Goal: Complete application form

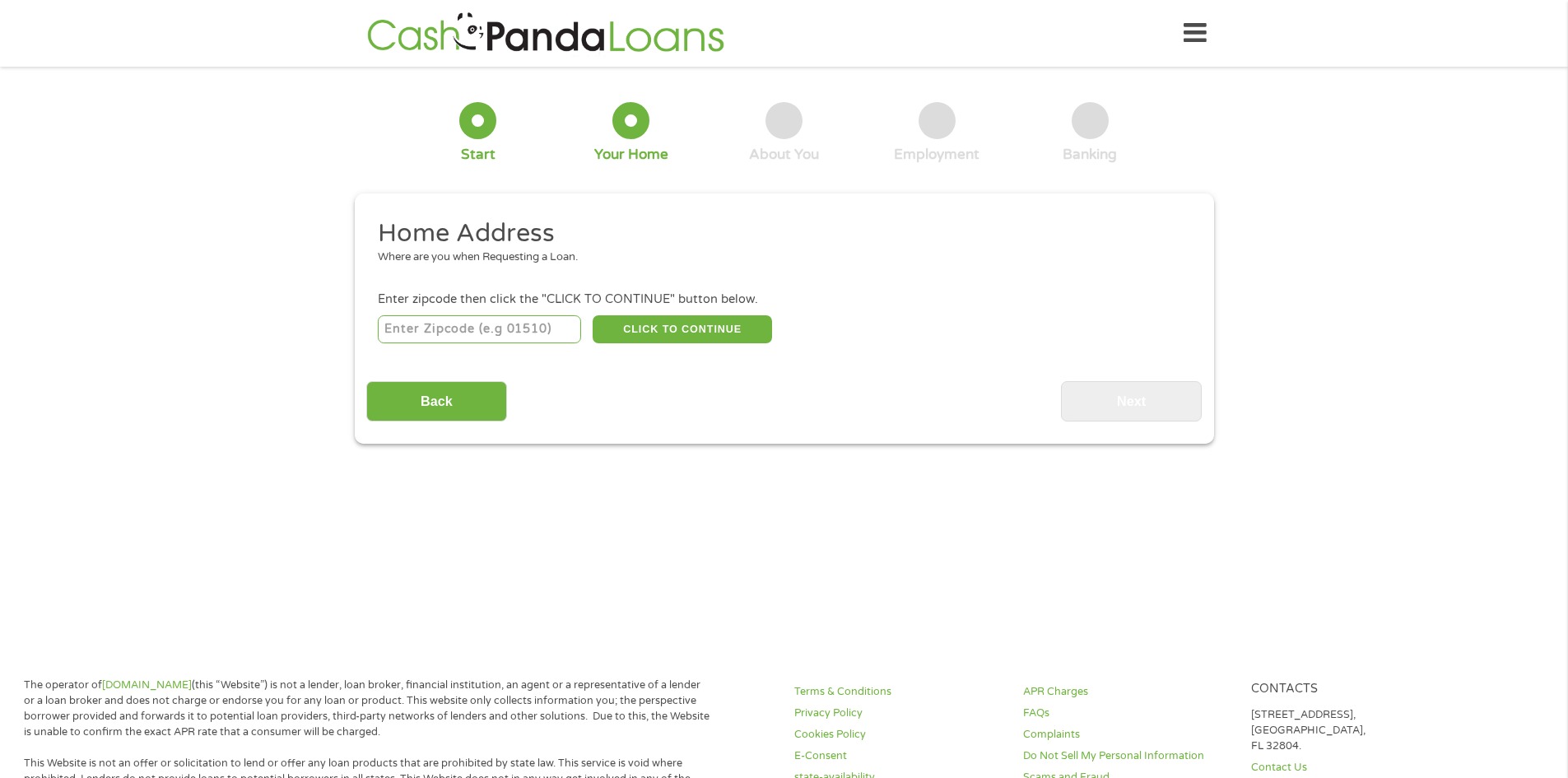
click at [517, 331] on input "number" at bounding box center [479, 329] width 203 height 28
type input "30310"
click at [709, 321] on button "CLICK TO CONTINUE" at bounding box center [682, 329] width 180 height 28
type input "30310"
type input "[GEOGRAPHIC_DATA]"
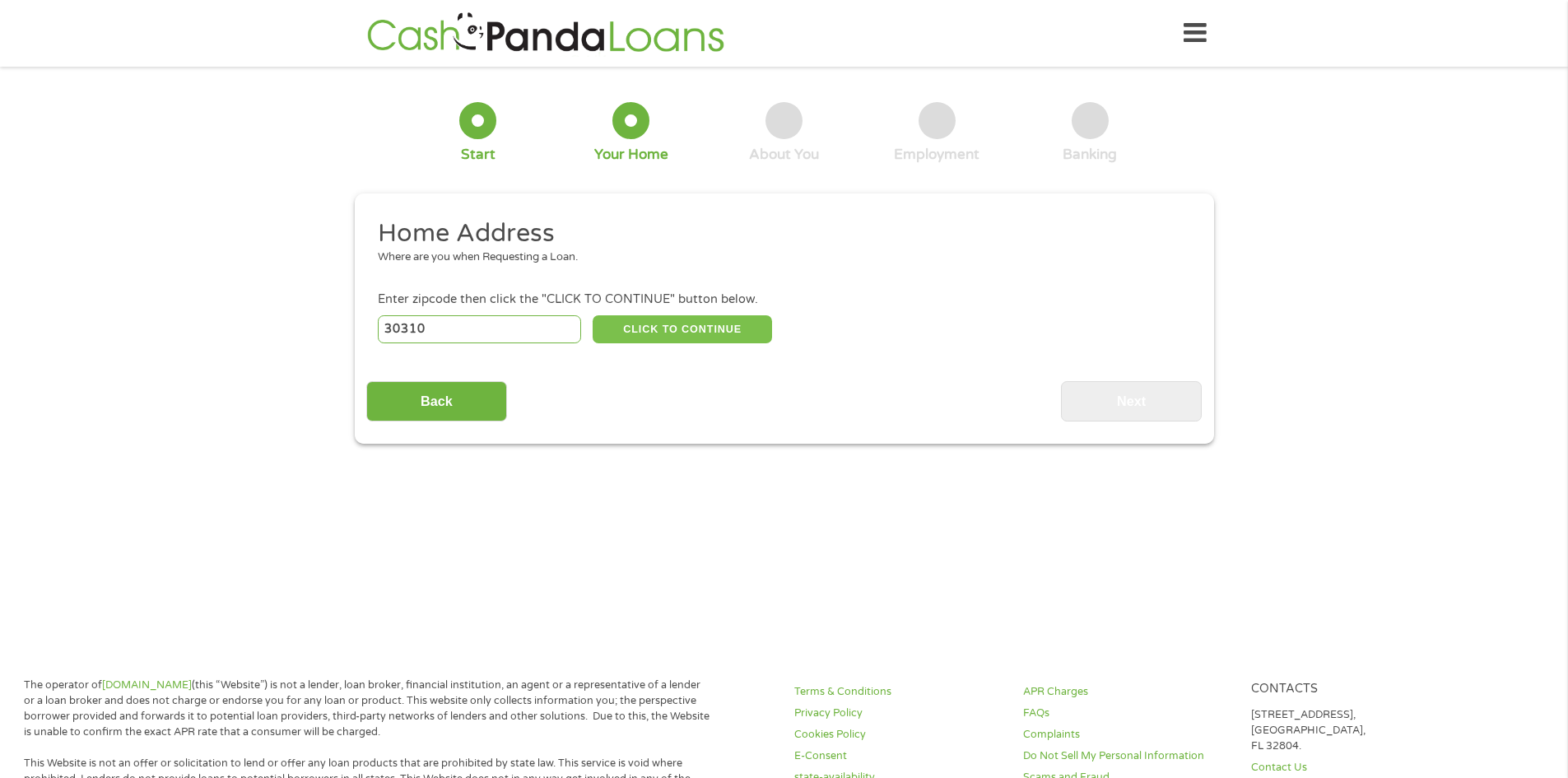
select select "[US_STATE]"
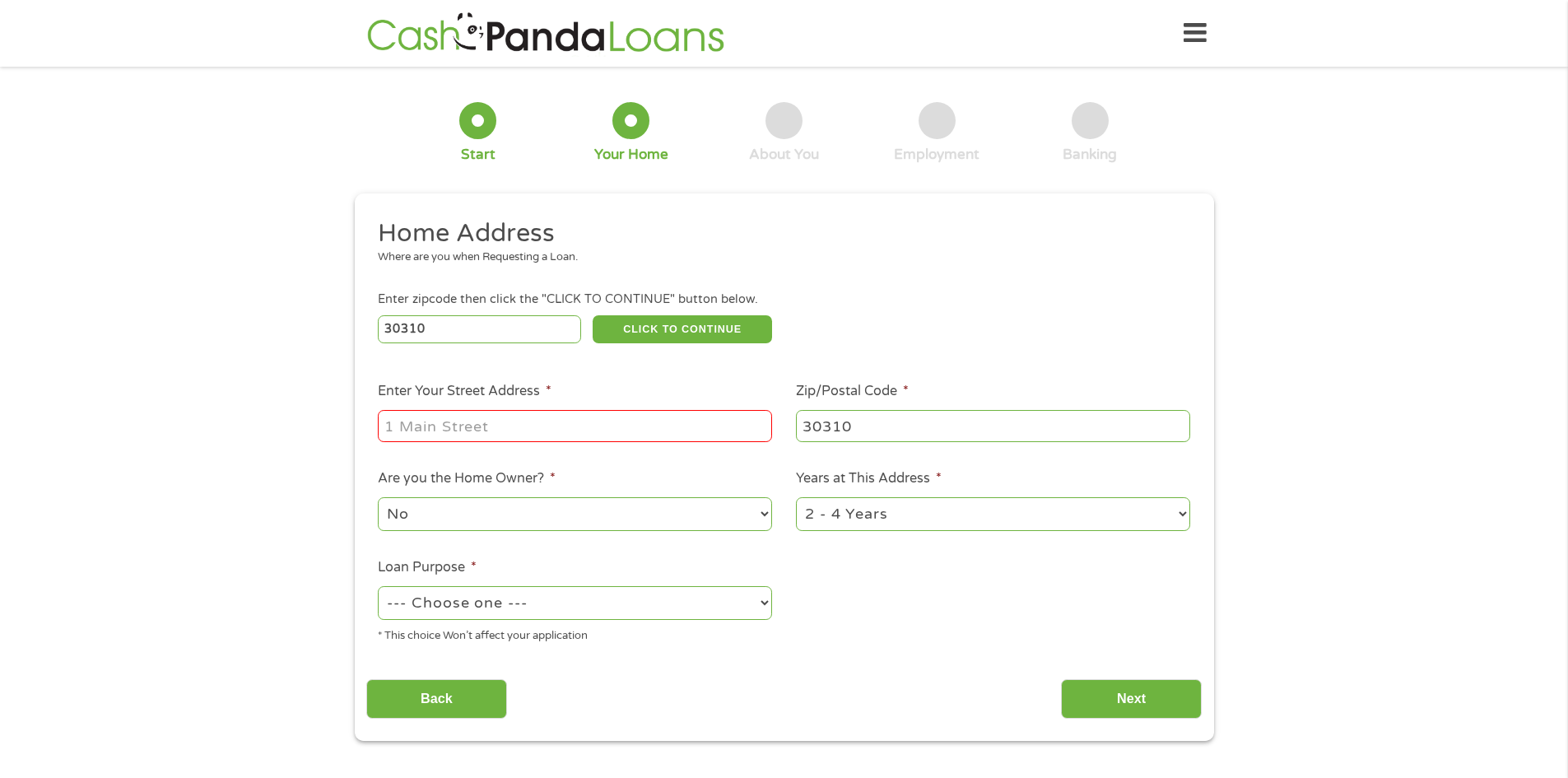
click at [508, 421] on input "Enter Your Street Address *" at bounding box center [575, 426] width 394 height 31
type input "[STREET_ADDRESS]"
click at [555, 592] on select "--- Choose one --- Pay Bills Debt Consolidation Home Improvement Major Purchase…" at bounding box center [575, 602] width 394 height 34
select select "paybills"
click at [378, 586] on select "--- Choose one --- Pay Bills Debt Consolidation Home Improvement Major Purchase…" at bounding box center [575, 602] width 394 height 34
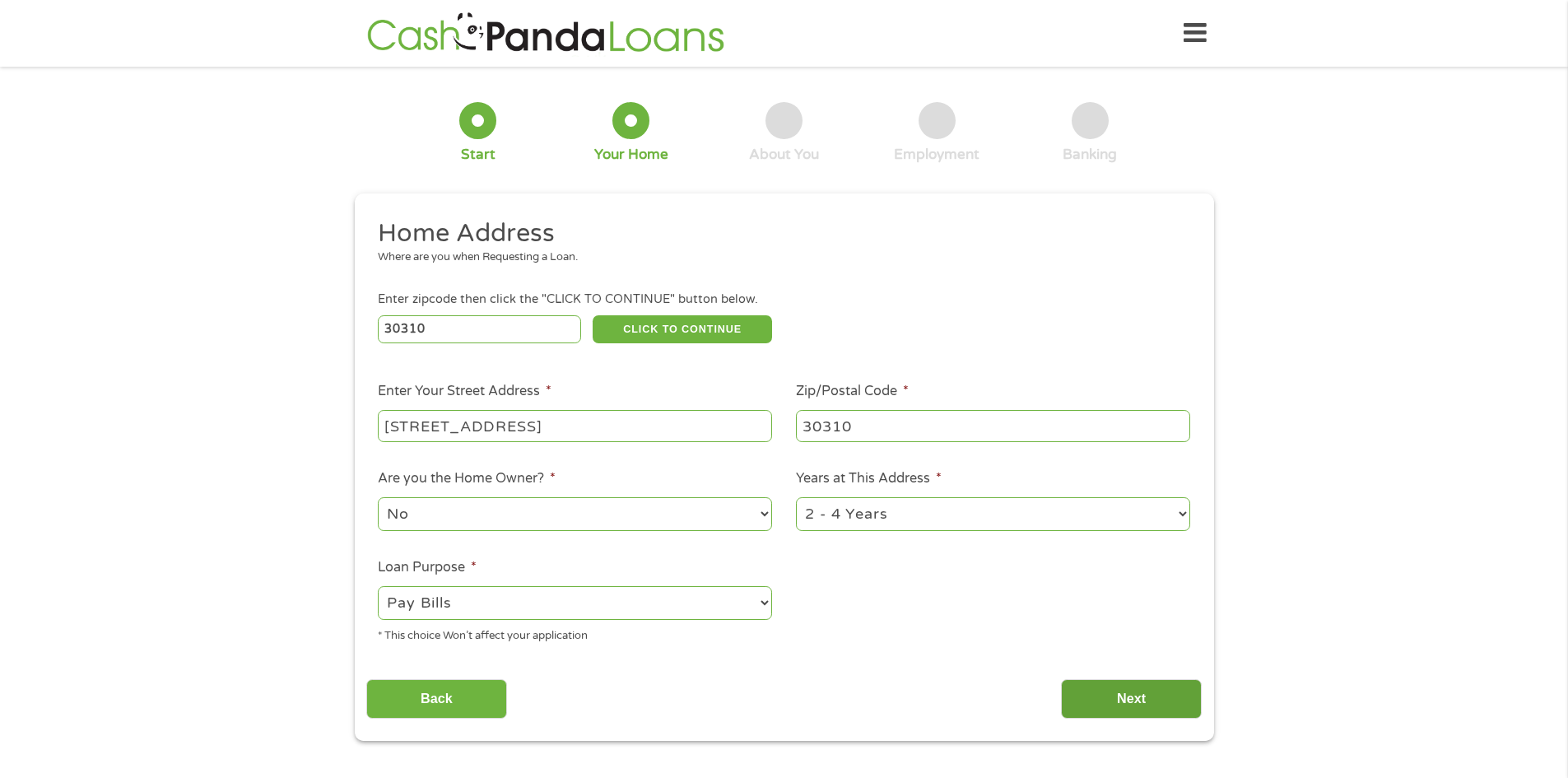
click at [1086, 689] on input "Next" at bounding box center [1131, 698] width 141 height 41
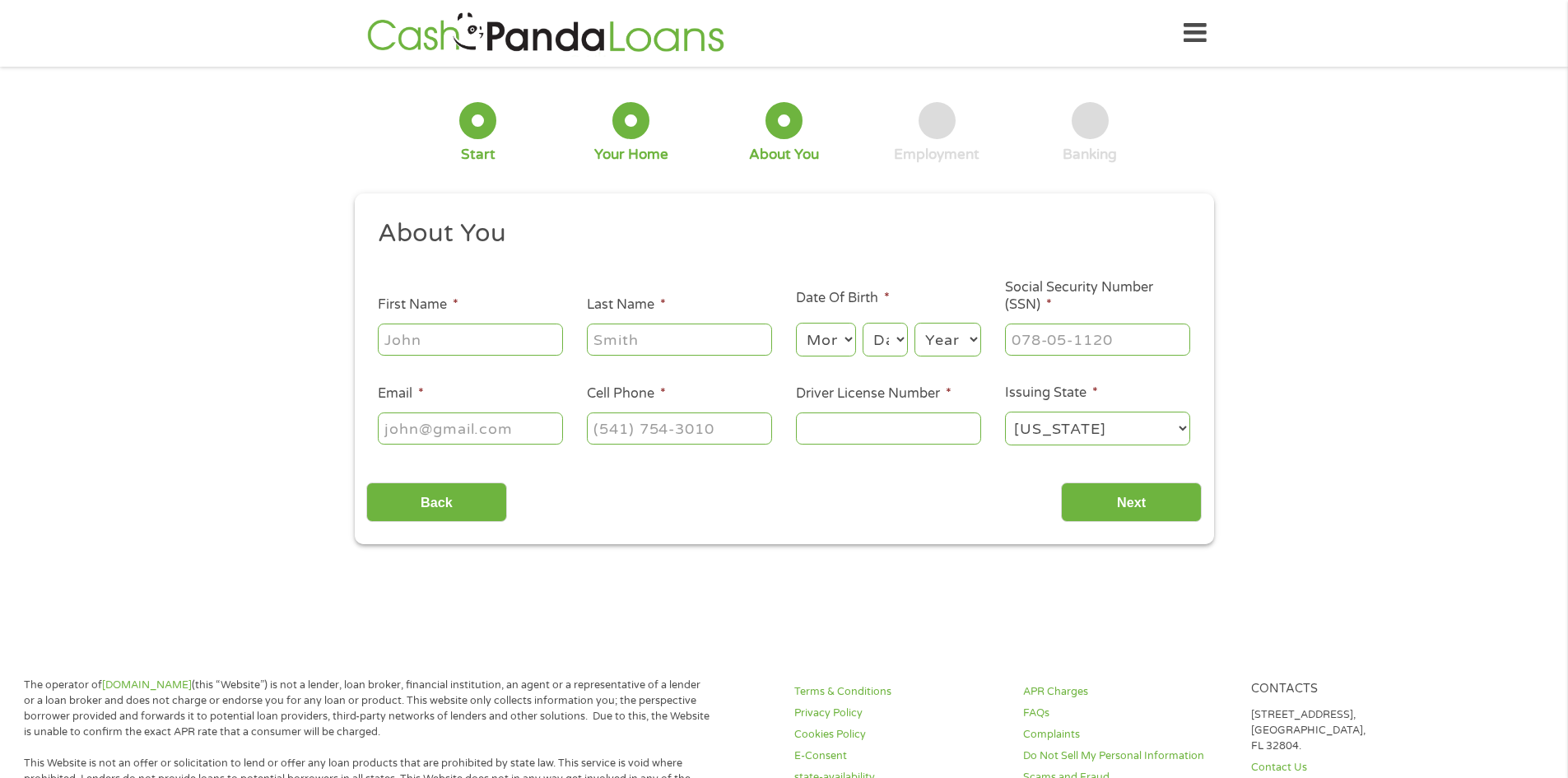
scroll to position [7, 7]
click at [497, 343] on input "First Name *" at bounding box center [470, 339] width 185 height 31
type input "[PERSON_NAME]"
click at [820, 339] on select "Month 1 2 3 4 5 6 7 8 9 10 11 12" at bounding box center [825, 339] width 60 height 34
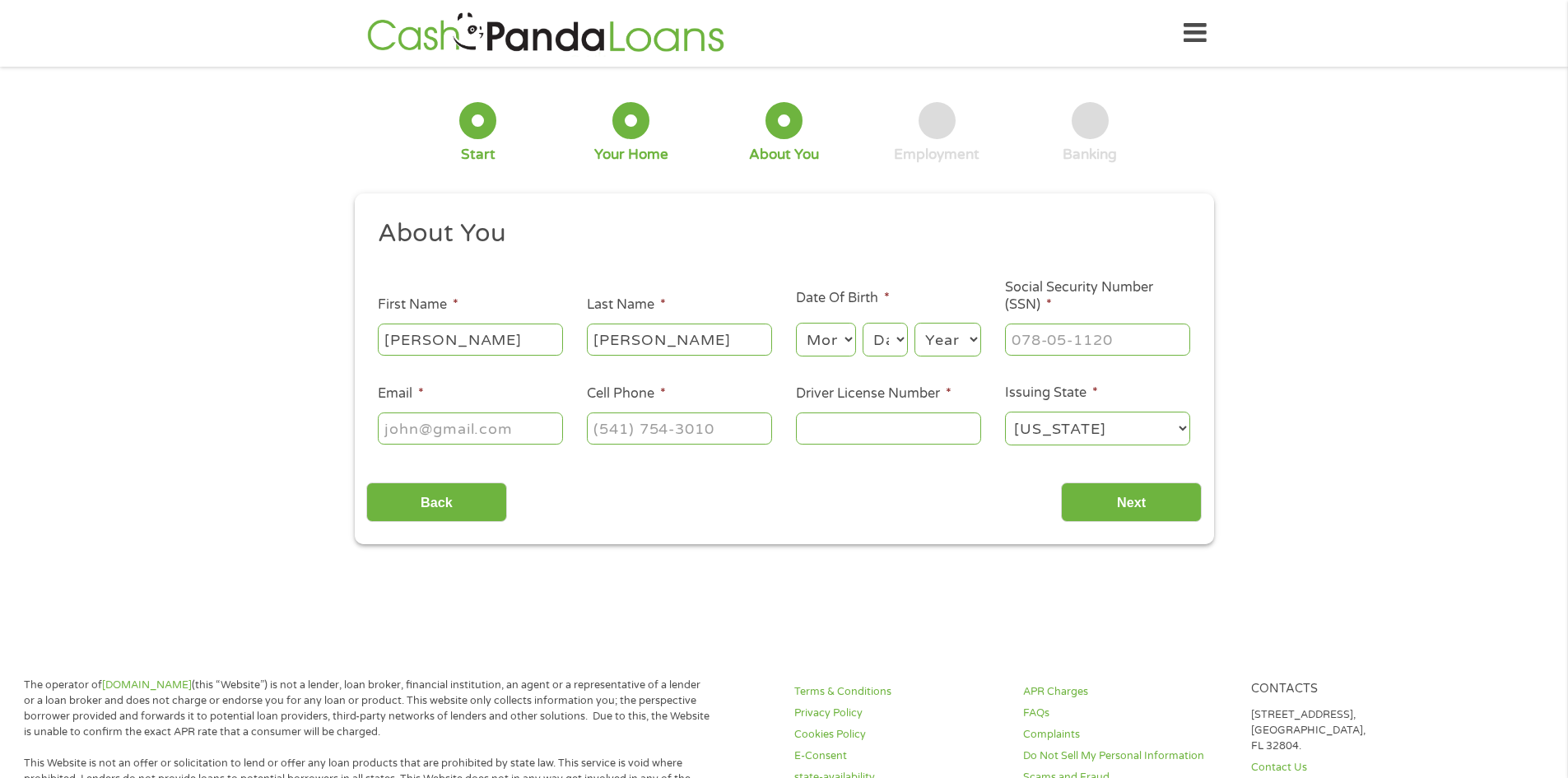
select select "3"
click at [796, 322] on select "Month 1 2 3 4 5 6 7 8 9 10 11 12" at bounding box center [825, 339] width 60 height 34
click at [888, 347] on select "Day 1 2 3 4 5 6 7 8 9 10 11 12 13 14 15 16 17 18 19 20 21 22 23 24 25 26 27 28 …" at bounding box center [885, 339] width 45 height 34
select select "7"
click at [863, 322] on select "Day 1 2 3 4 5 6 7 8 9 10 11 12 13 14 15 16 17 18 19 20 21 22 23 24 25 26 27 28 …" at bounding box center [885, 339] width 45 height 34
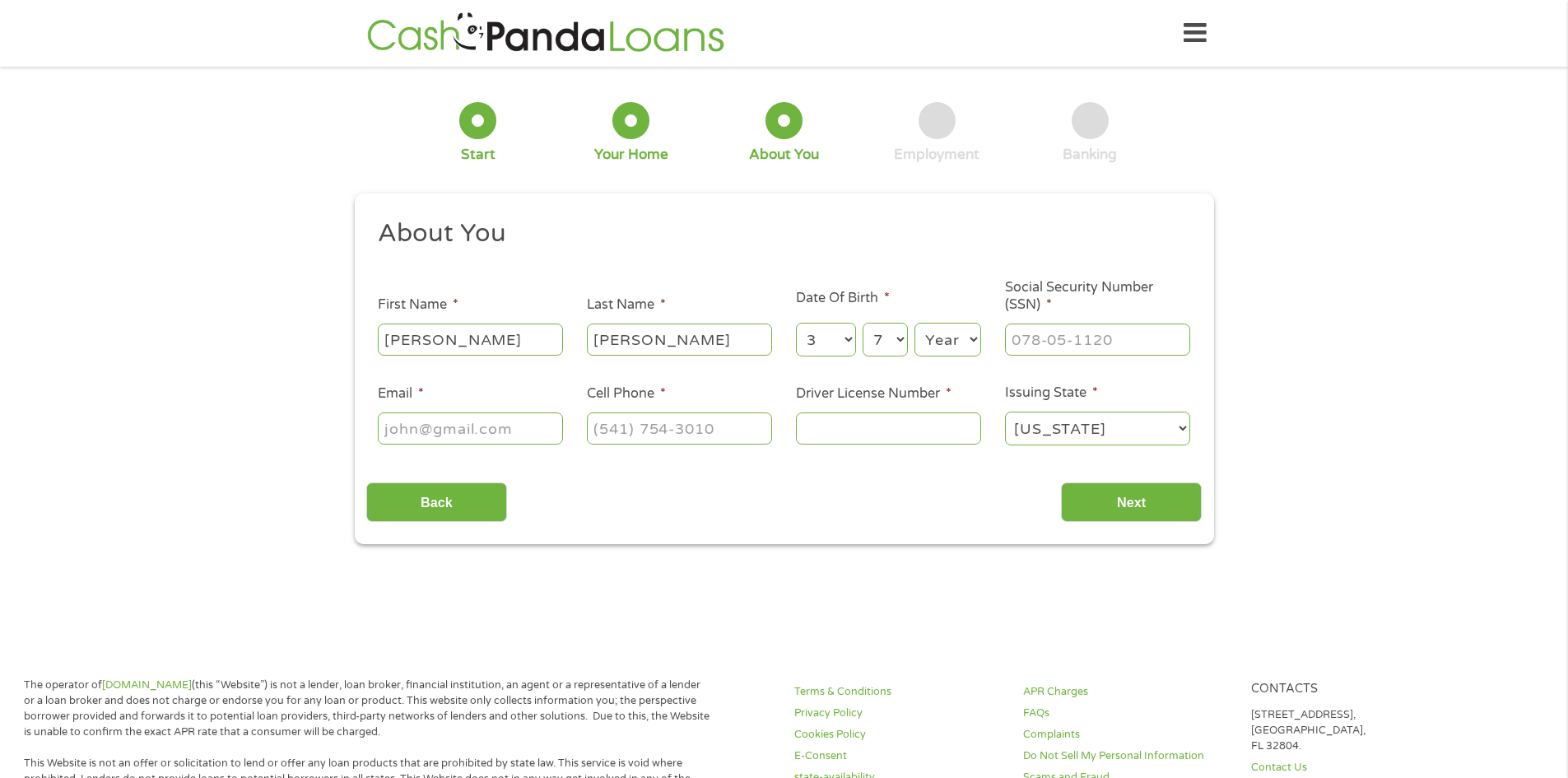
click at [957, 341] on select "Year [DATE] 2006 2005 2004 2003 2002 2001 2000 1999 1998 1997 1996 1995 1994 19…" at bounding box center [947, 339] width 66 height 34
select select "1982"
click at [914, 322] on select "Year [DATE] 2006 2005 2004 2003 2002 2001 2000 1999 1998 1997 1996 1995 1994 19…" at bounding box center [947, 339] width 66 height 34
click at [1028, 344] on input "___-__-____" at bounding box center [1097, 339] width 185 height 31
type input "246-35-8353"
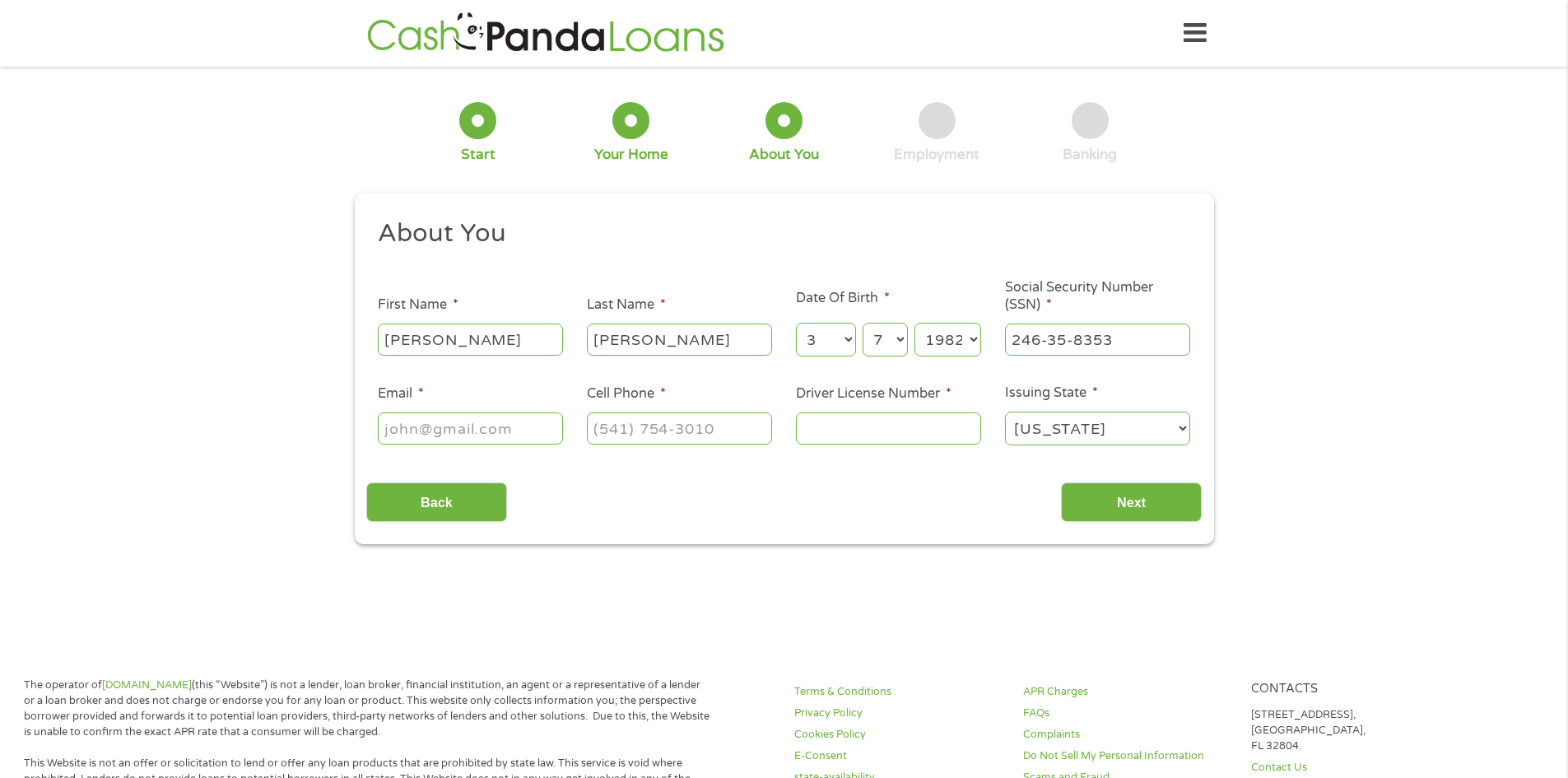
click at [517, 437] on input "Email *" at bounding box center [470, 428] width 185 height 31
type input "[EMAIL_ADDRESS][DOMAIN_NAME]"
type input "[PHONE_NUMBER]"
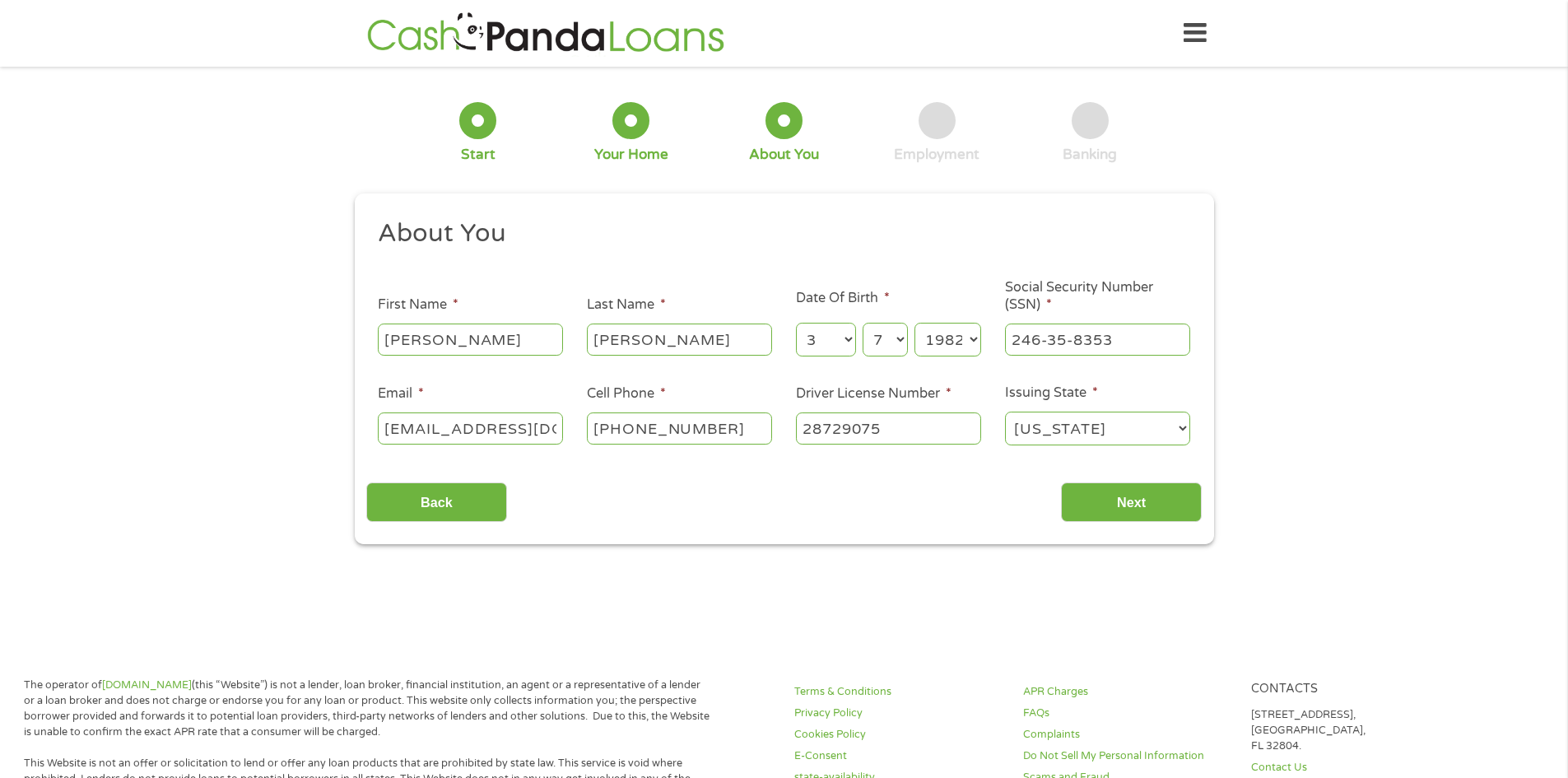
type input "28729075"
click at [1035, 435] on select "[US_STATE] [US_STATE] [US_STATE] [US_STATE] [US_STATE] [US_STATE] [US_STATE] [U…" at bounding box center [1097, 428] width 185 height 34
select select "[US_STATE]"
click at [1005, 412] on select "[US_STATE] [US_STATE] [US_STATE] [US_STATE] [US_STATE] [US_STATE] [US_STATE] [U…" at bounding box center [1097, 428] width 185 height 34
click at [1122, 495] on input "Next" at bounding box center [1131, 502] width 141 height 41
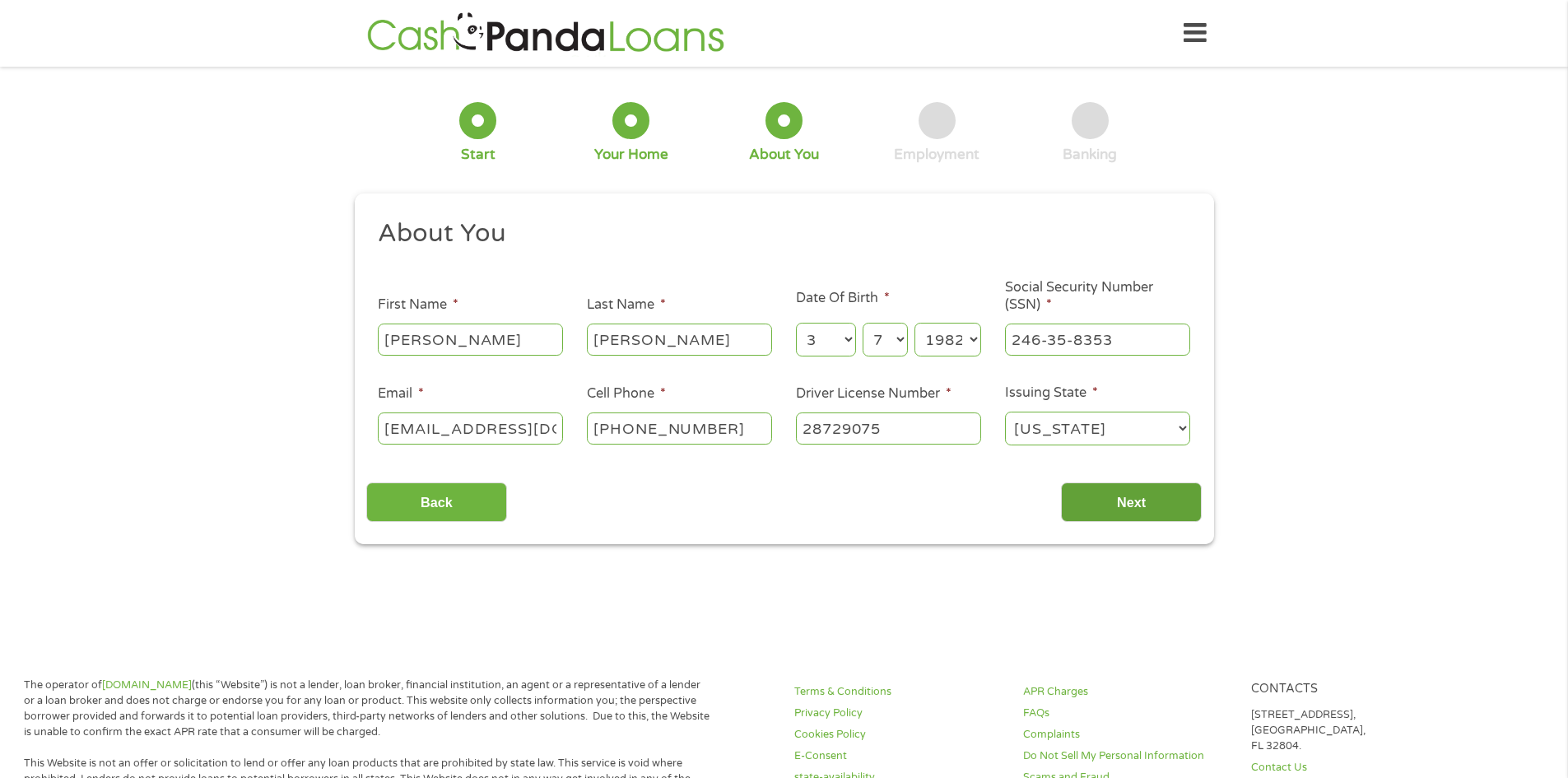
scroll to position [7, 7]
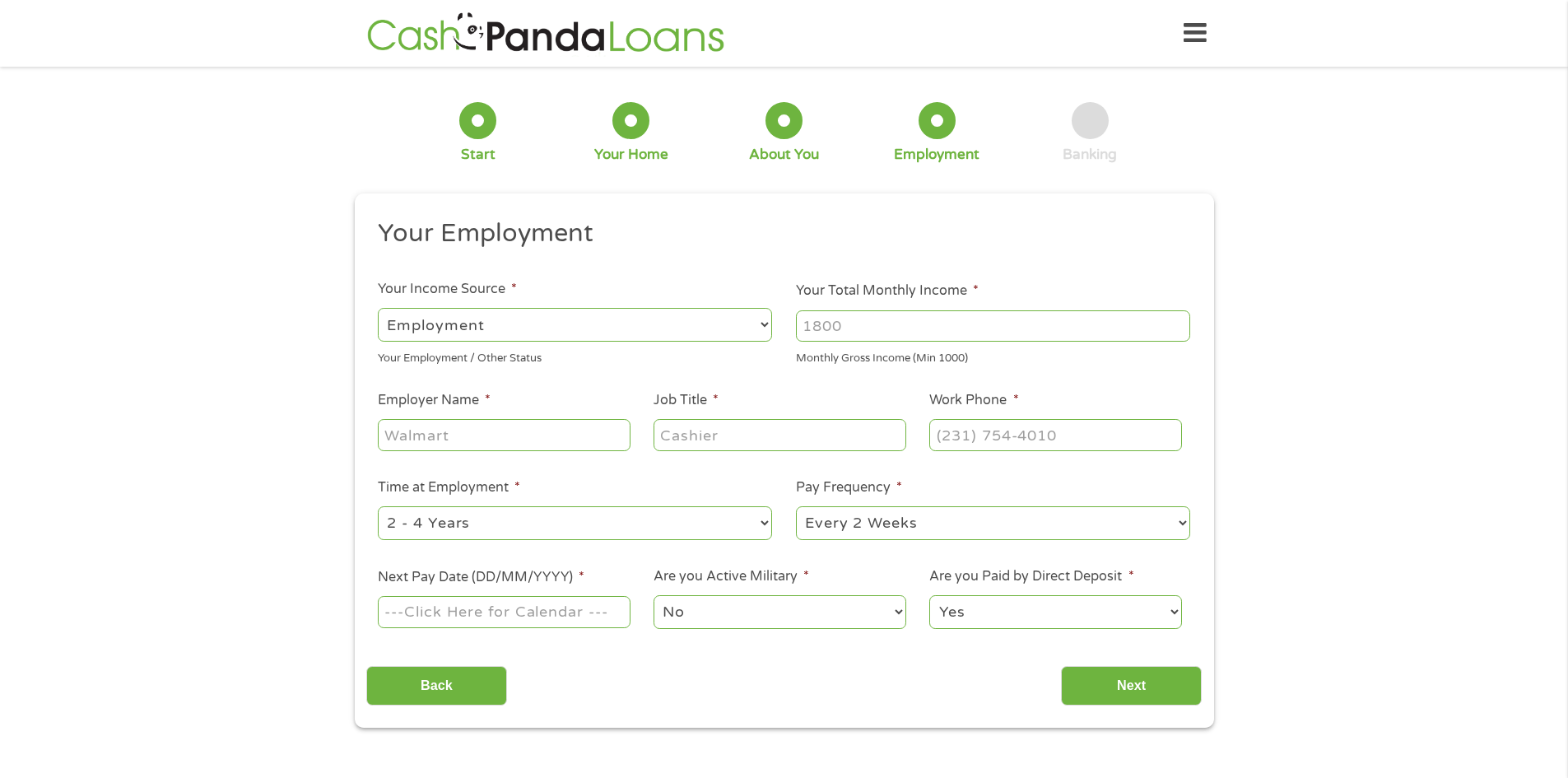
click at [864, 336] on input "Your Total Monthly Income *" at bounding box center [993, 326] width 394 height 31
type input "2720"
type input "Aston [PERSON_NAME]"
type input "csr"
type input "[PHONE_NUMBER]"
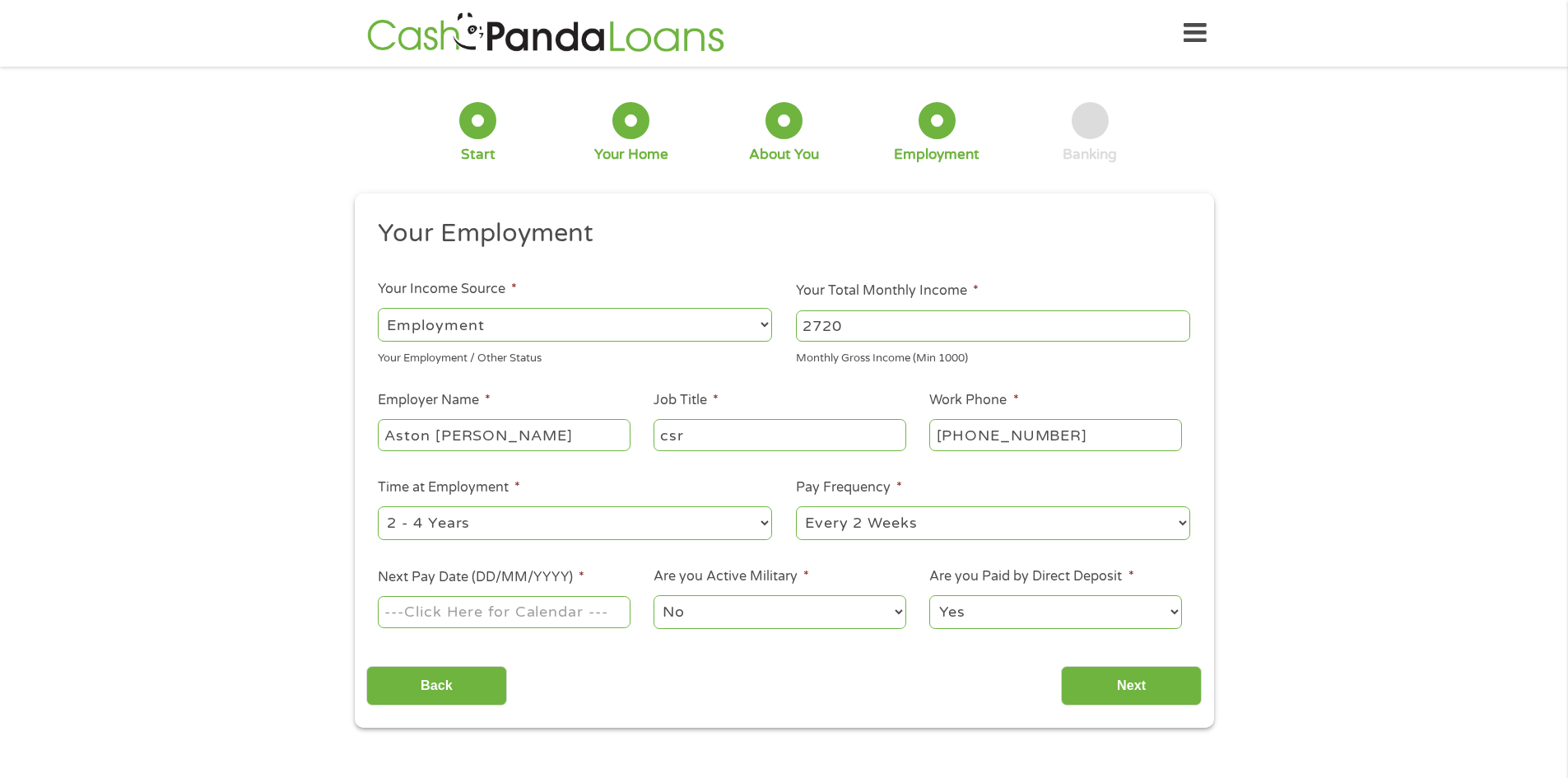
click at [445, 621] on input "Next Pay Date (DD/MM/YYYY) *" at bounding box center [504, 611] width 252 height 31
type input "[DATE]"
click at [978, 623] on select "Yes No" at bounding box center [1055, 611] width 252 height 34
click at [981, 615] on select "Yes No" at bounding box center [1055, 611] width 252 height 34
click at [1093, 689] on input "Next" at bounding box center [1131, 686] width 141 height 41
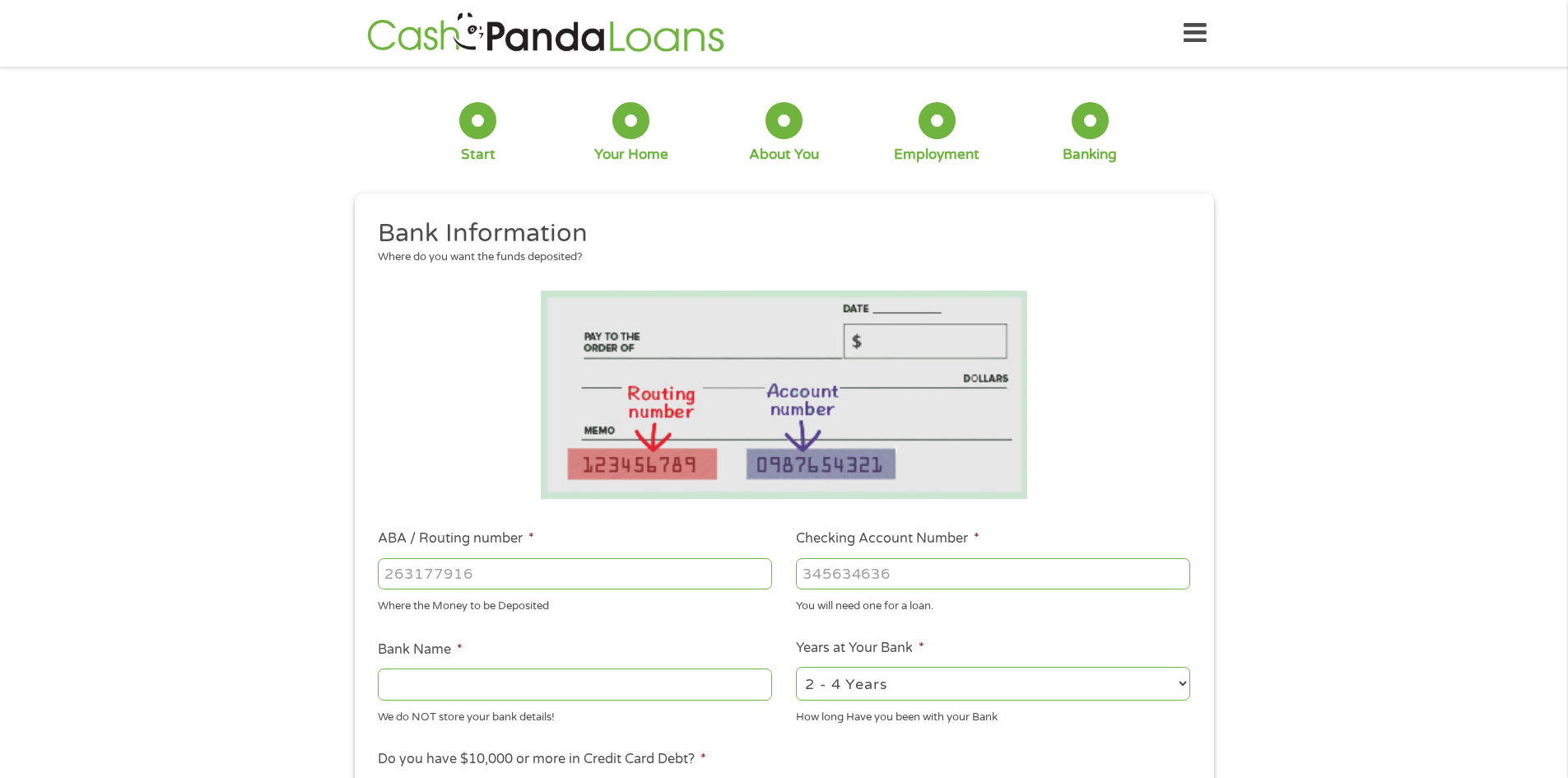
click at [452, 573] on input "ABA / Routing number *" at bounding box center [575, 573] width 394 height 31
type input "054000030"
type input "PNC BANK NA"
type input "054000030"
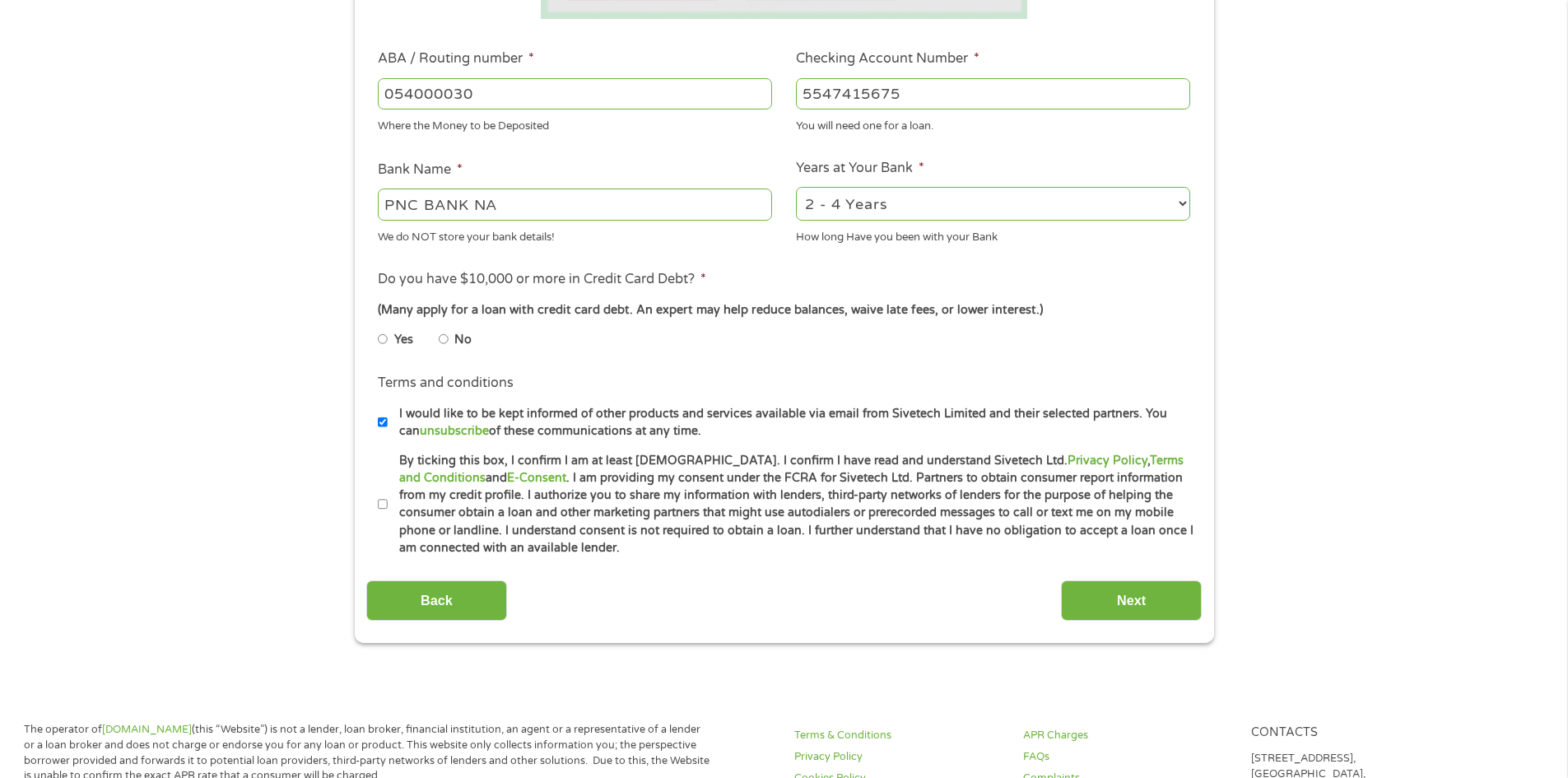
scroll to position [497, 0]
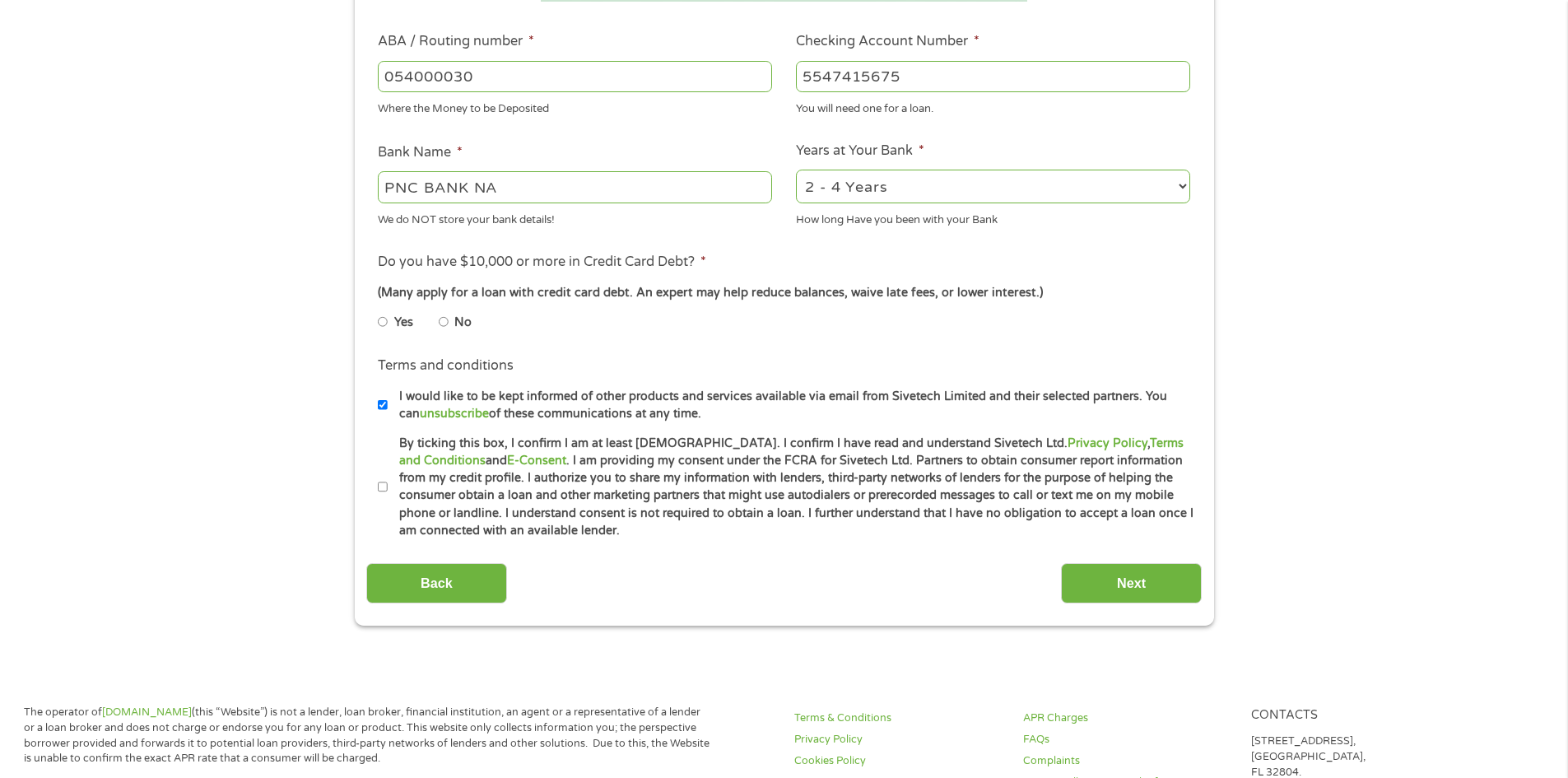
type input "5547415675"
click at [385, 489] on input "By ticking this box, I confirm I am at least [DEMOGRAPHIC_DATA]. I confirm I ha…" at bounding box center [383, 487] width 10 height 27
checkbox input "true"
click at [385, 400] on input "I would like to be kept informed of other products and services available via e…" at bounding box center [383, 405] width 10 height 27
checkbox input "false"
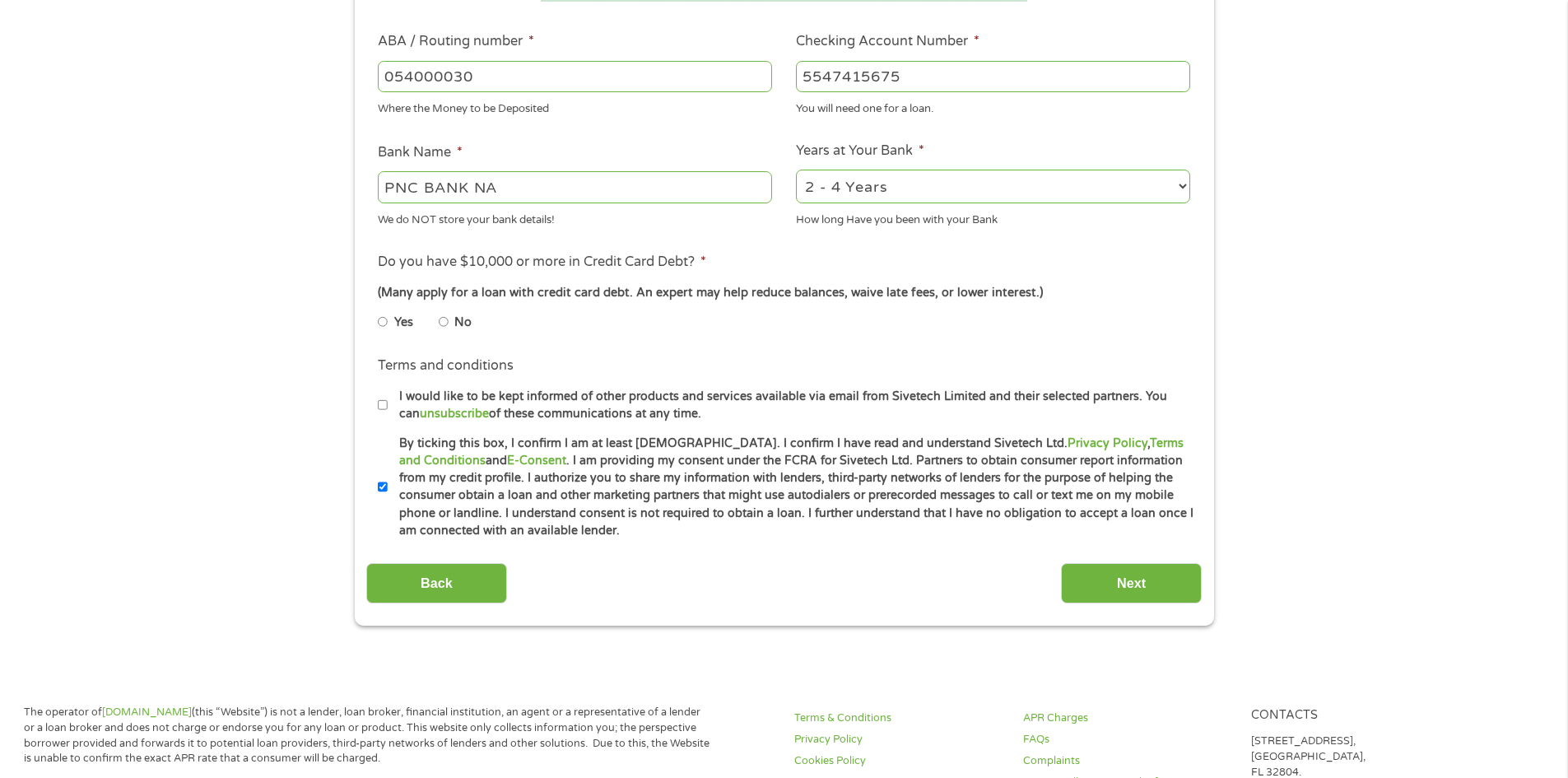
click at [450, 321] on li "No" at bounding box center [468, 321] width 60 height 32
click at [441, 321] on input "No" at bounding box center [443, 321] width 10 height 27
radio input "true"
click at [1126, 592] on input "Next" at bounding box center [1131, 582] width 141 height 41
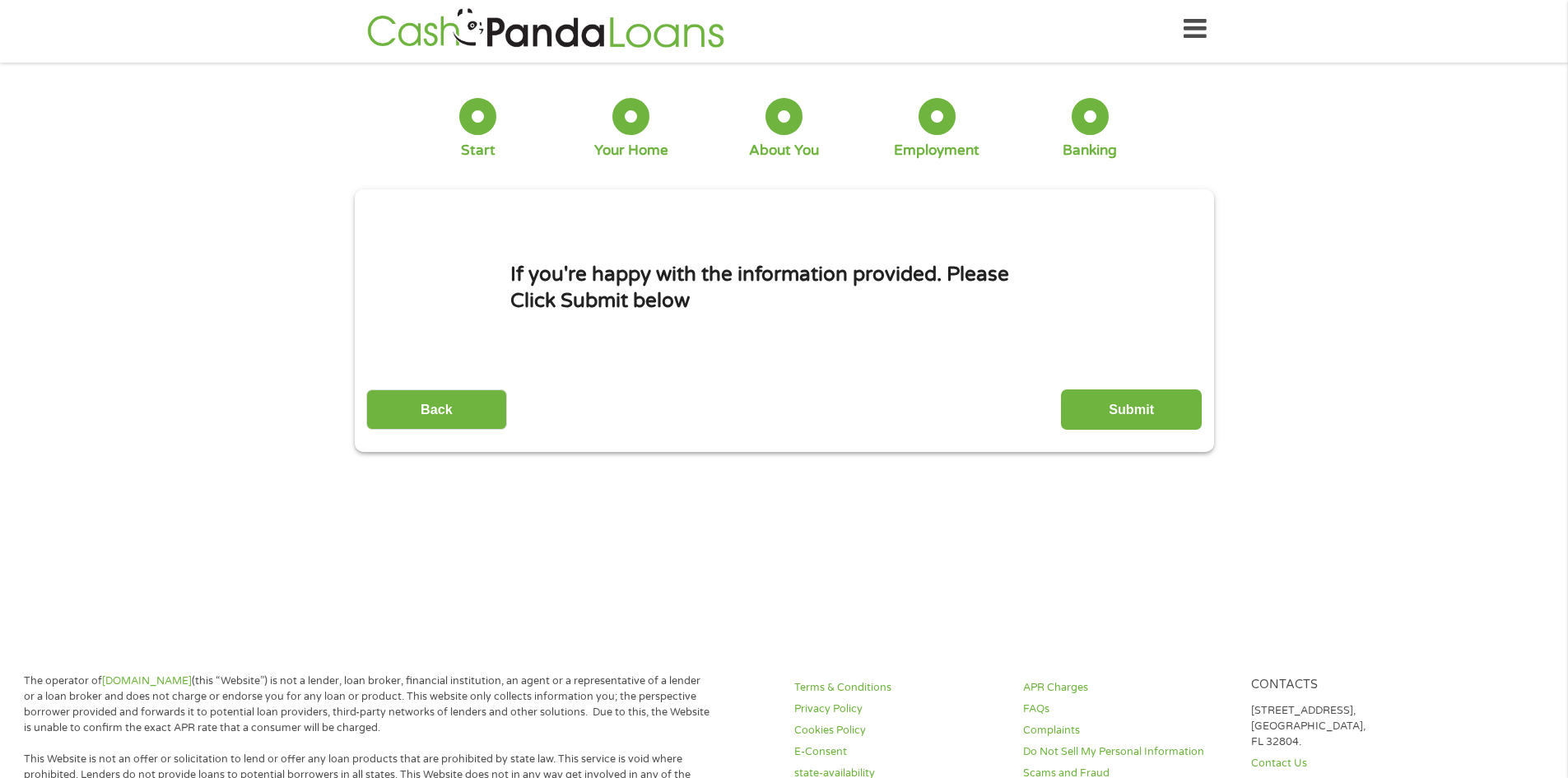
scroll to position [0, 0]
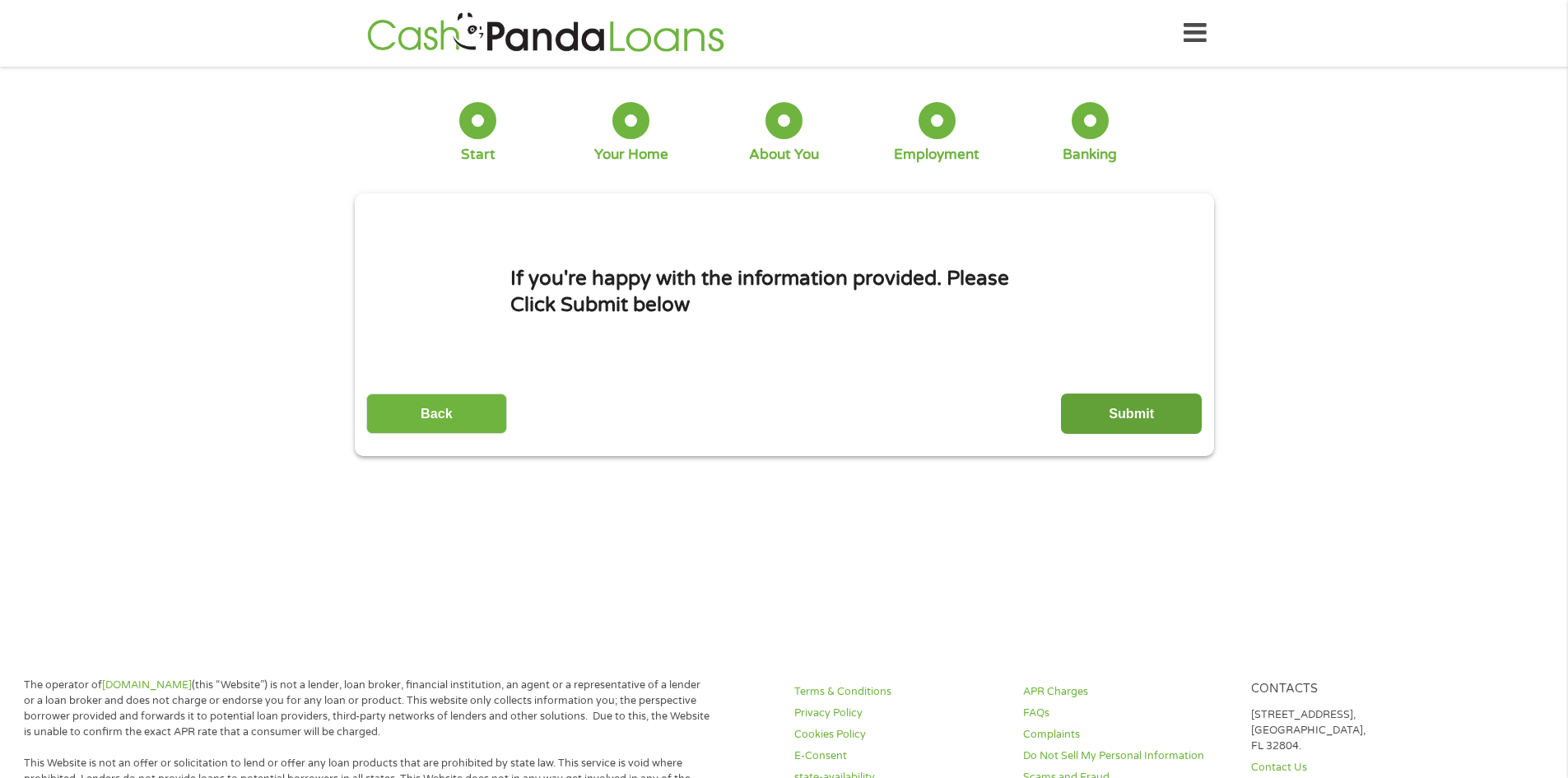
click at [1116, 411] on input "Submit" at bounding box center [1131, 413] width 141 height 41
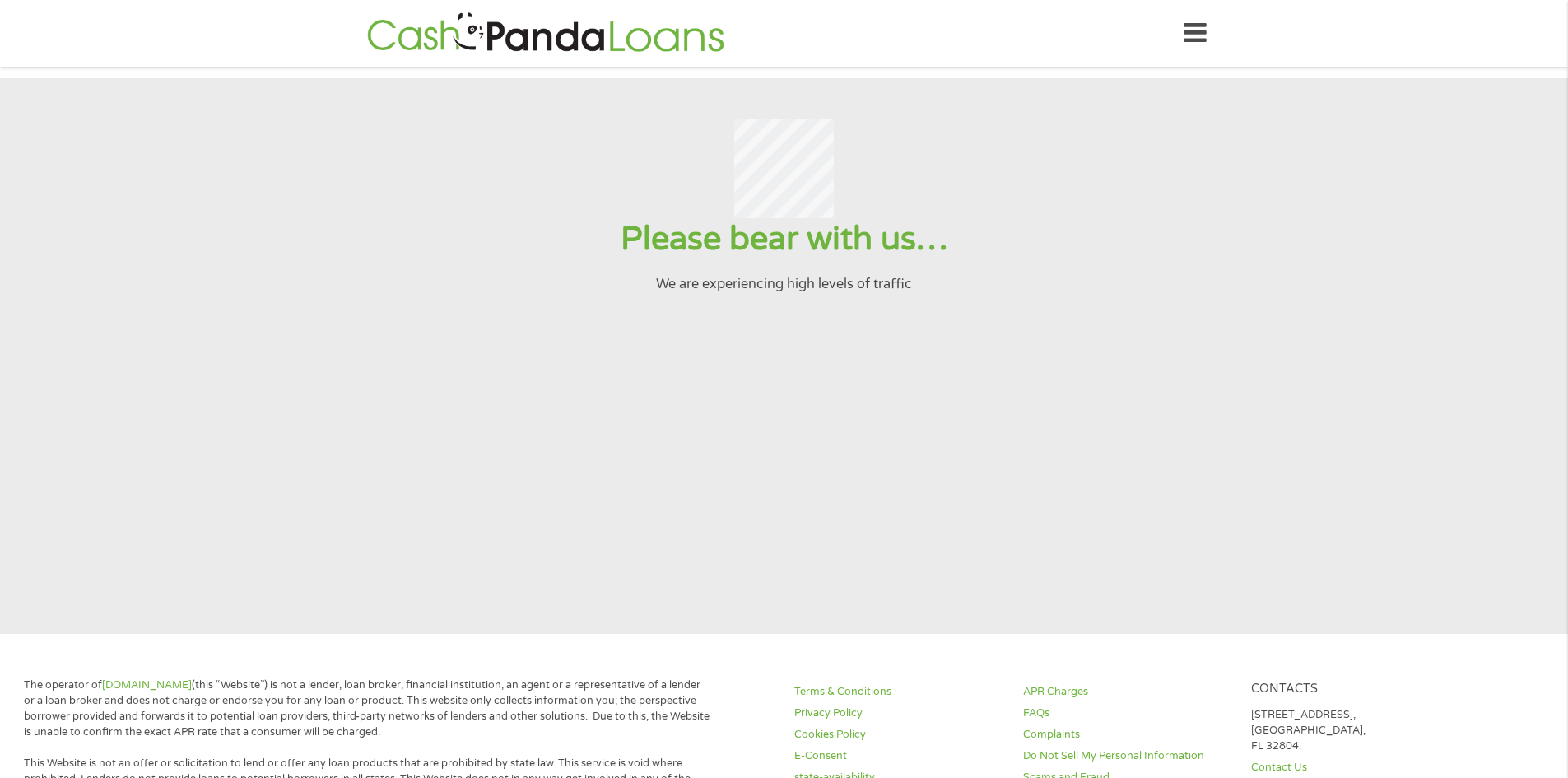
click at [1067, 575] on section "Please bear with us… We are experiencing high levels of traffic" at bounding box center [784, 355] width 1568 height 555
